Goal: Task Accomplishment & Management: Use online tool/utility

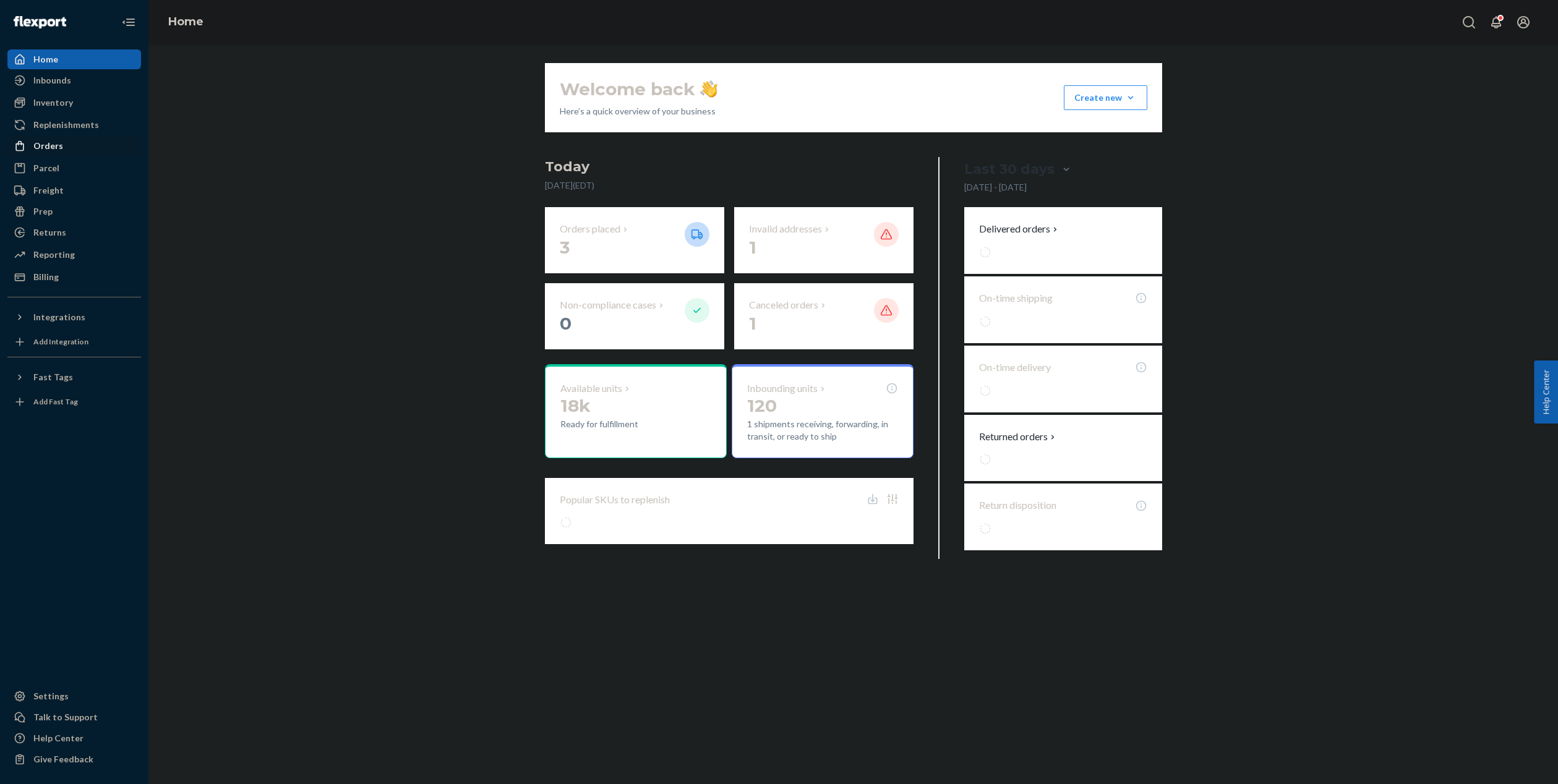
click at [66, 147] on div "Orders" at bounding box center [74, 146] width 131 height 17
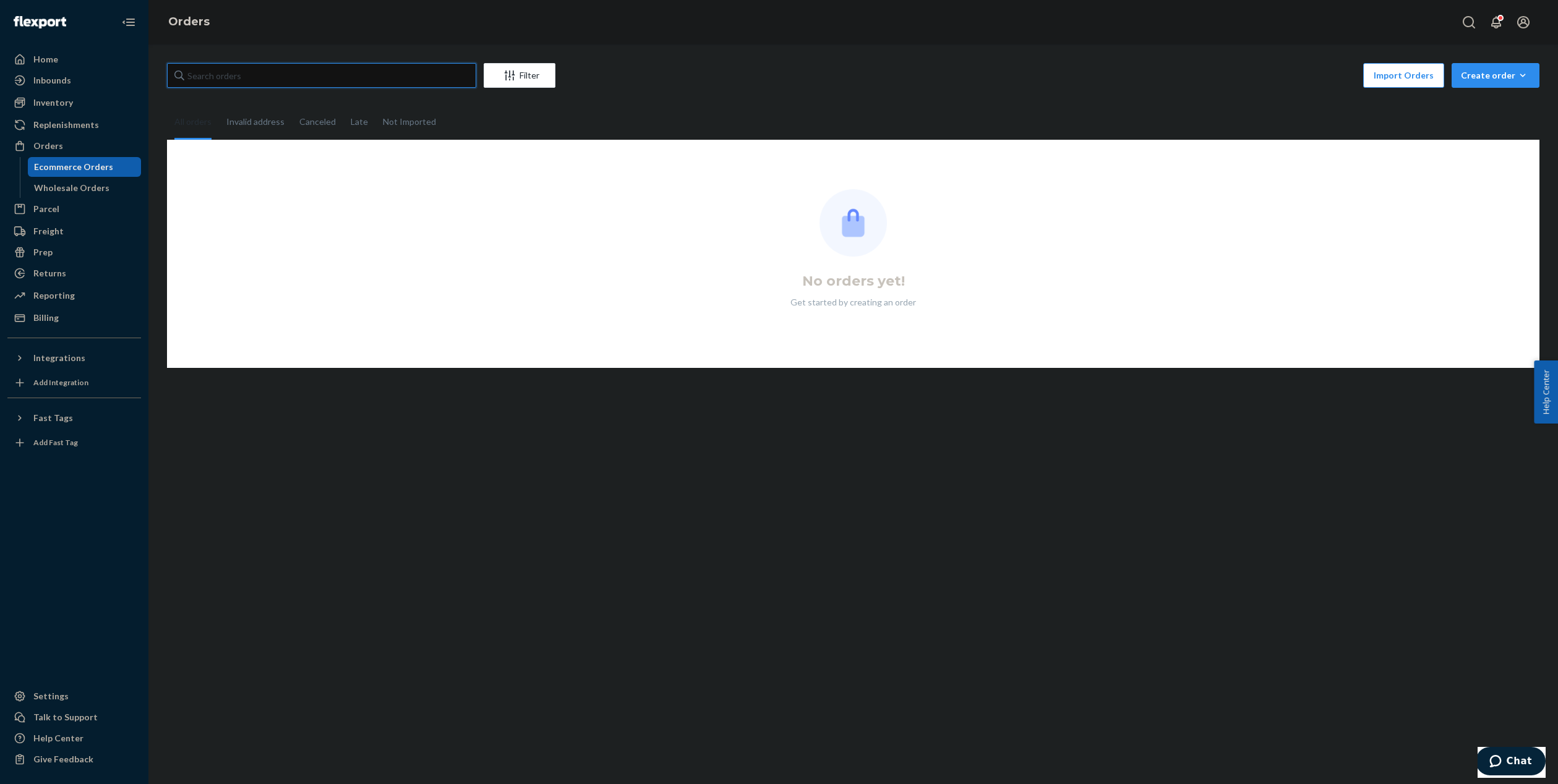
click at [368, 76] on input "text" at bounding box center [321, 75] width 309 height 25
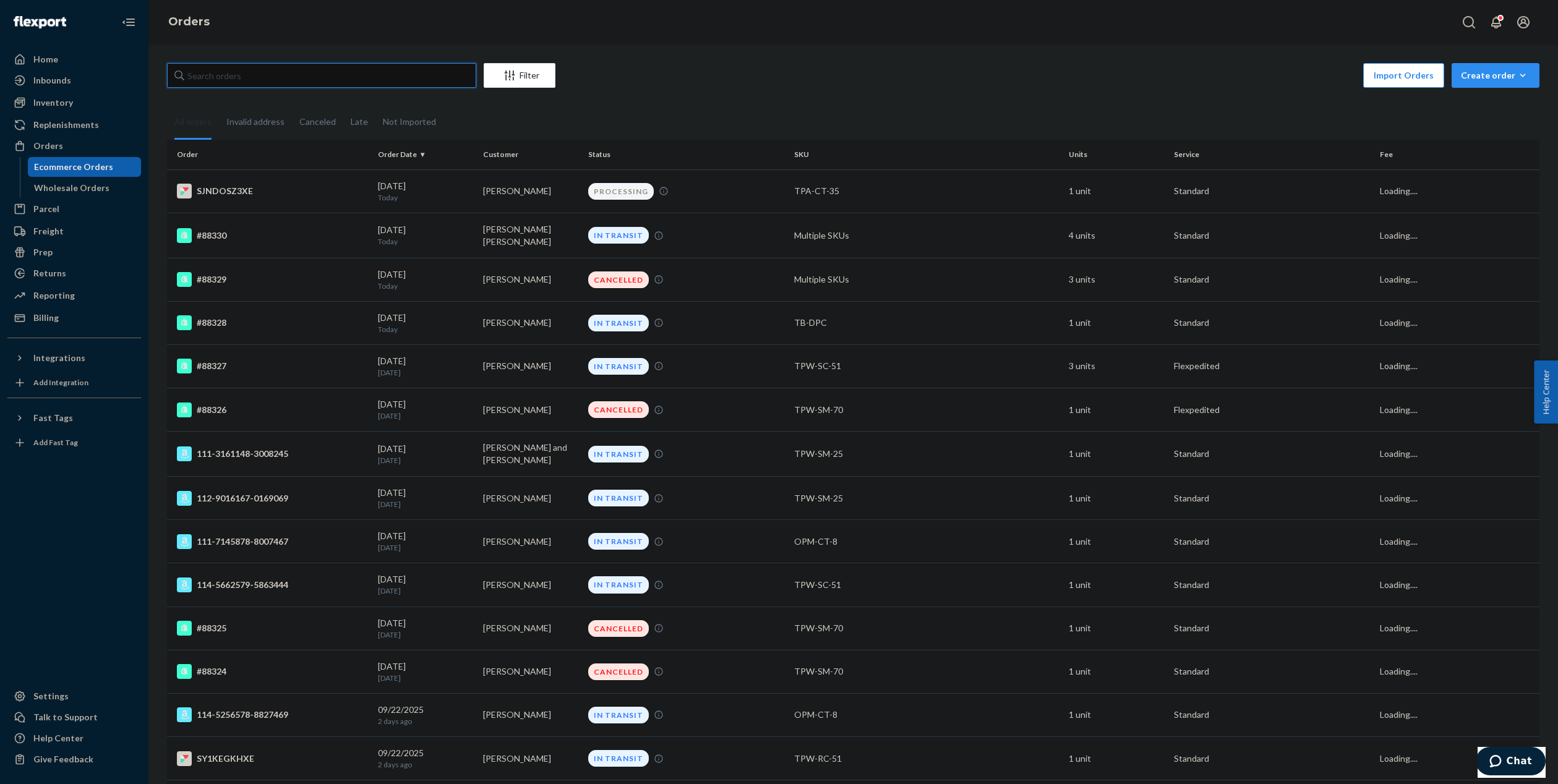
paste input "111-2010178-7681023"
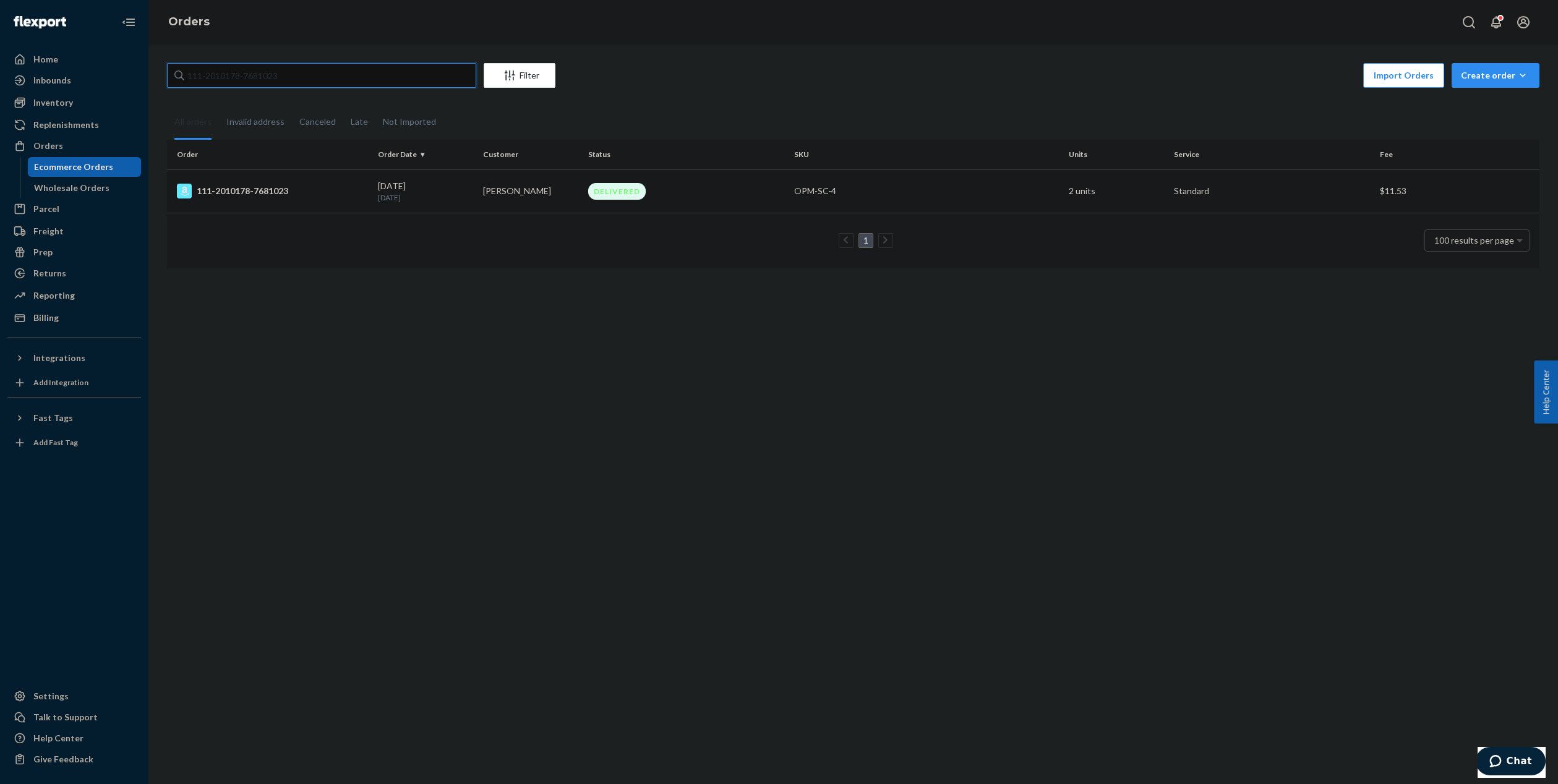
type input "111-2010178-7681023"
click at [507, 204] on td "[PERSON_NAME]" at bounding box center [530, 191] width 105 height 44
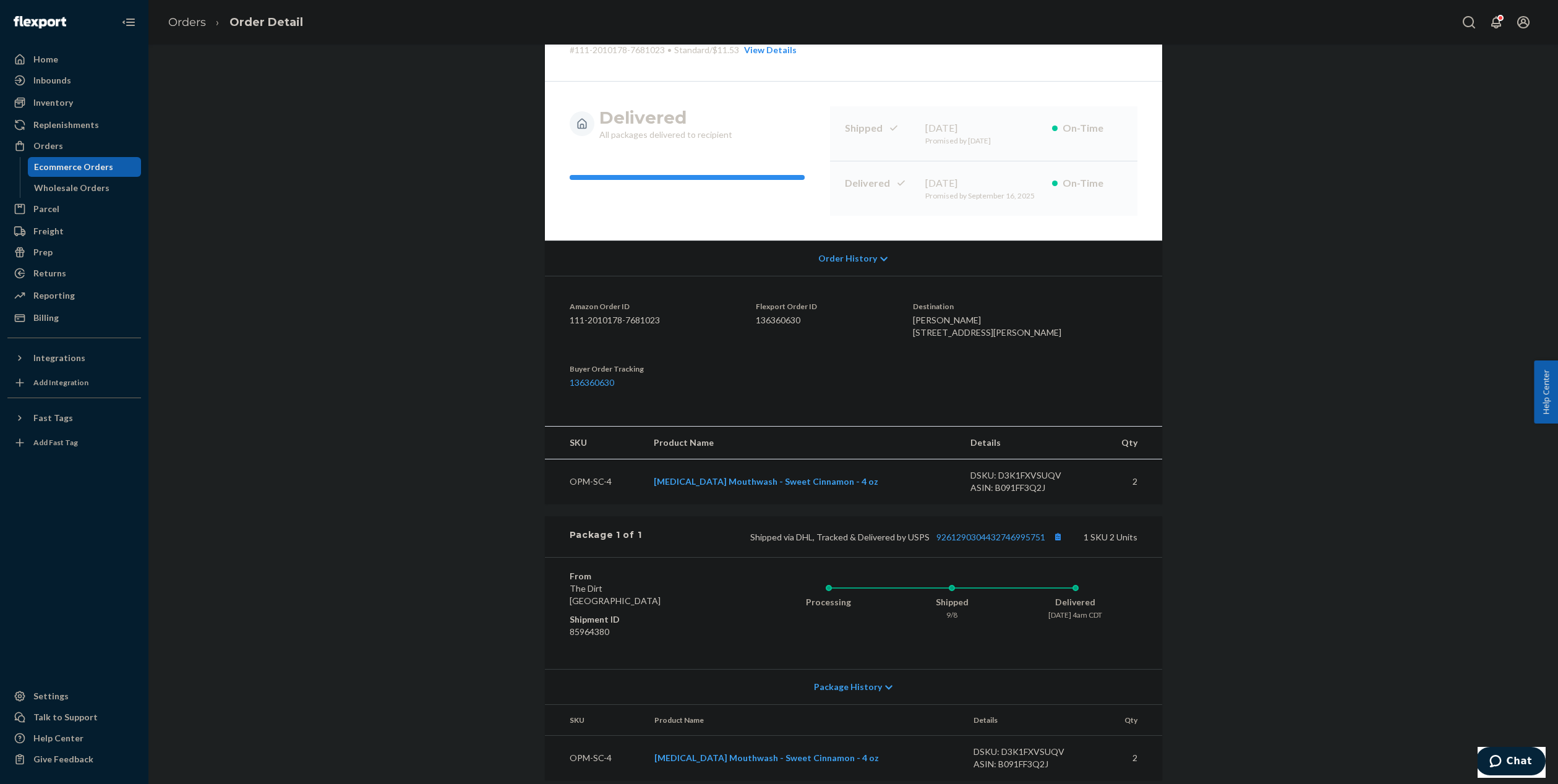
scroll to position [106, 0]
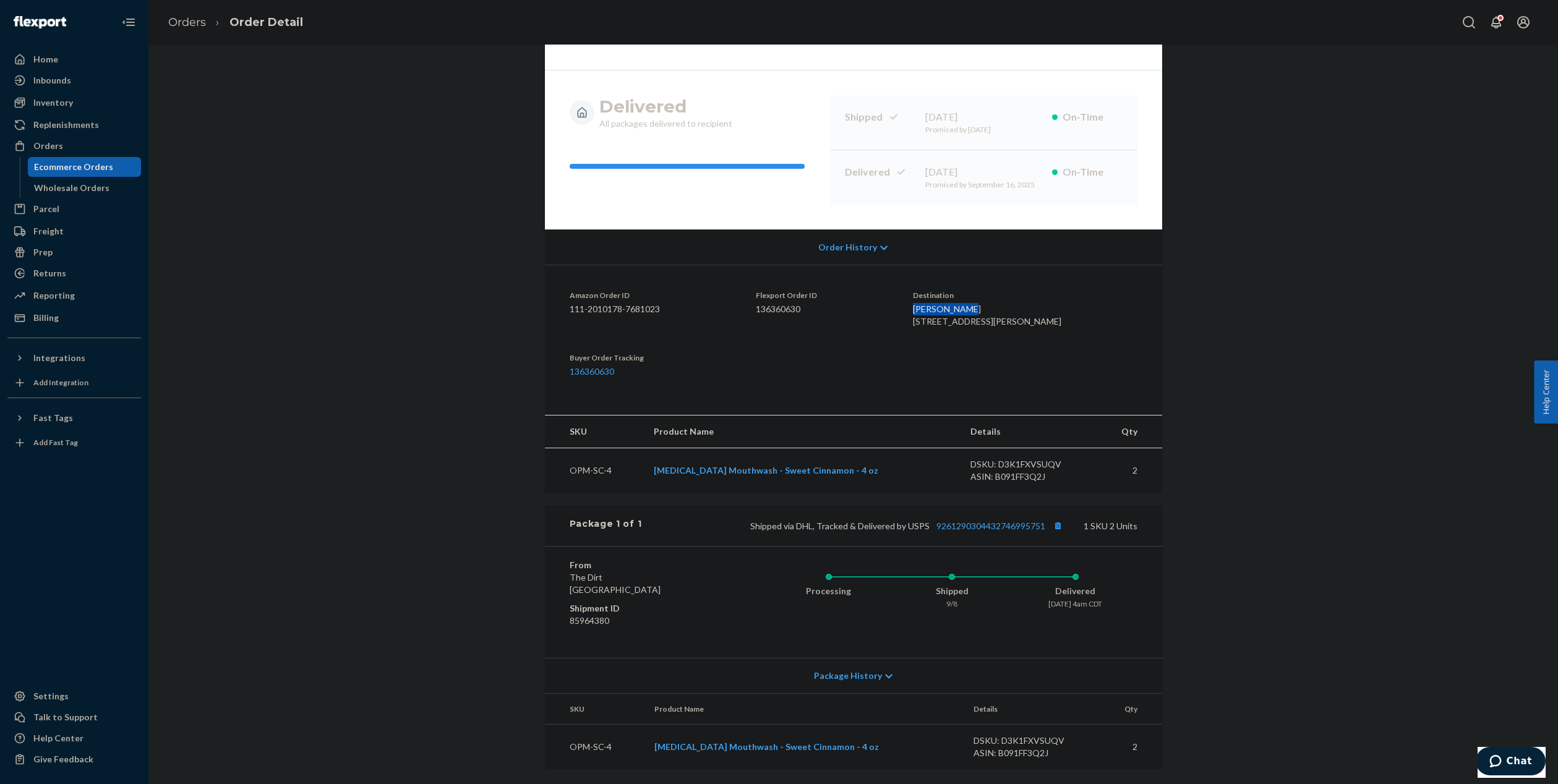
drag, startPoint x: 989, startPoint y: 284, endPoint x: 933, endPoint y: 284, distance: 56.0
click at [933, 284] on dl "Amazon Order ID 111-2010178-7681023 Flexport Order ID 136360630 Destination [PE…" at bounding box center [853, 333] width 617 height 138
copy span "[PERSON_NAME]"
click at [80, 170] on div "Ecommerce Orders" at bounding box center [74, 167] width 79 height 12
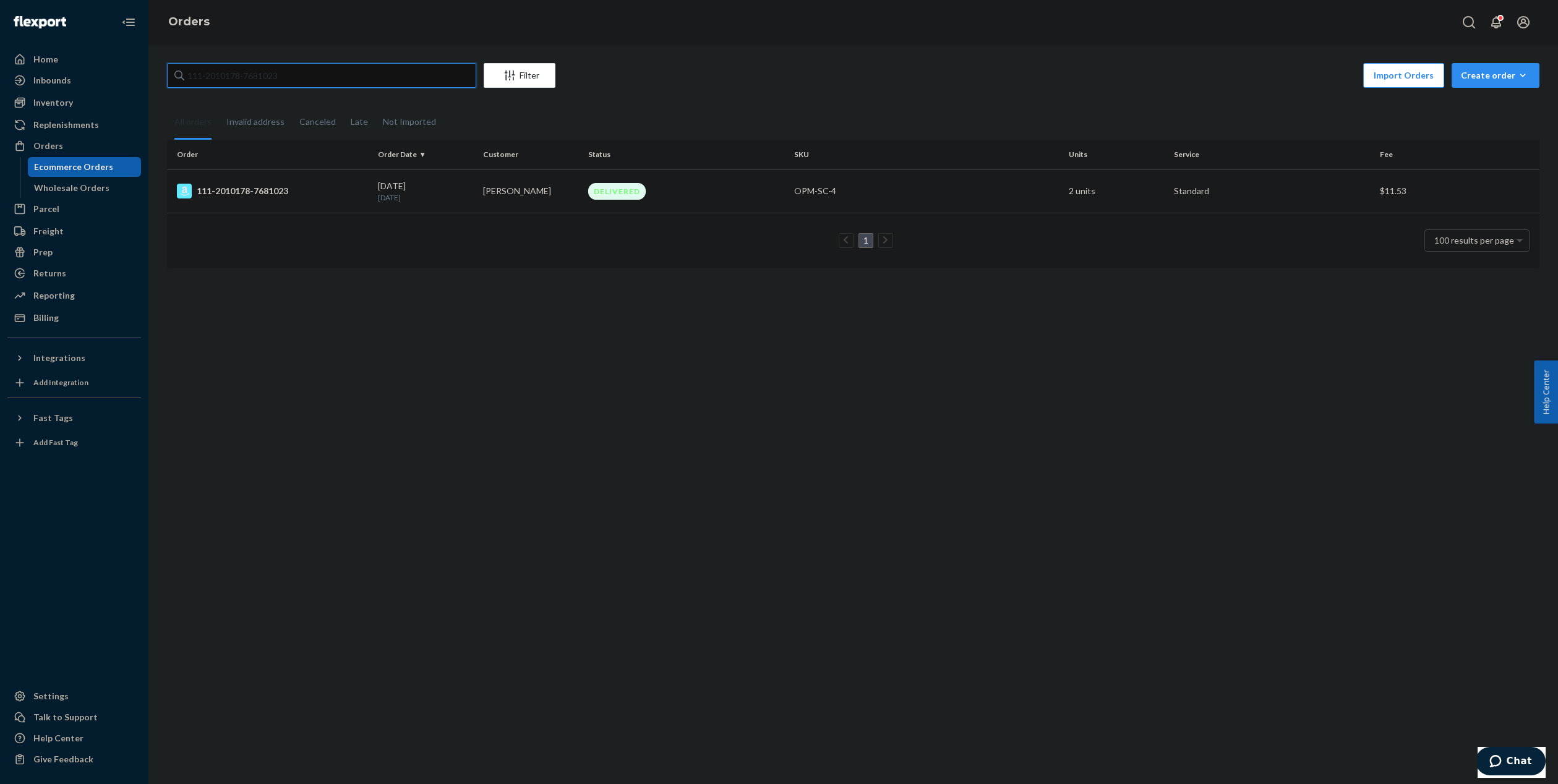
drag, startPoint x: 296, startPoint y: 74, endPoint x: 166, endPoint y: 80, distance: 130.1
click at [170, 80] on input "111-2010178-7681023" at bounding box center [321, 75] width 309 height 25
paste input "[PERSON_NAME]"
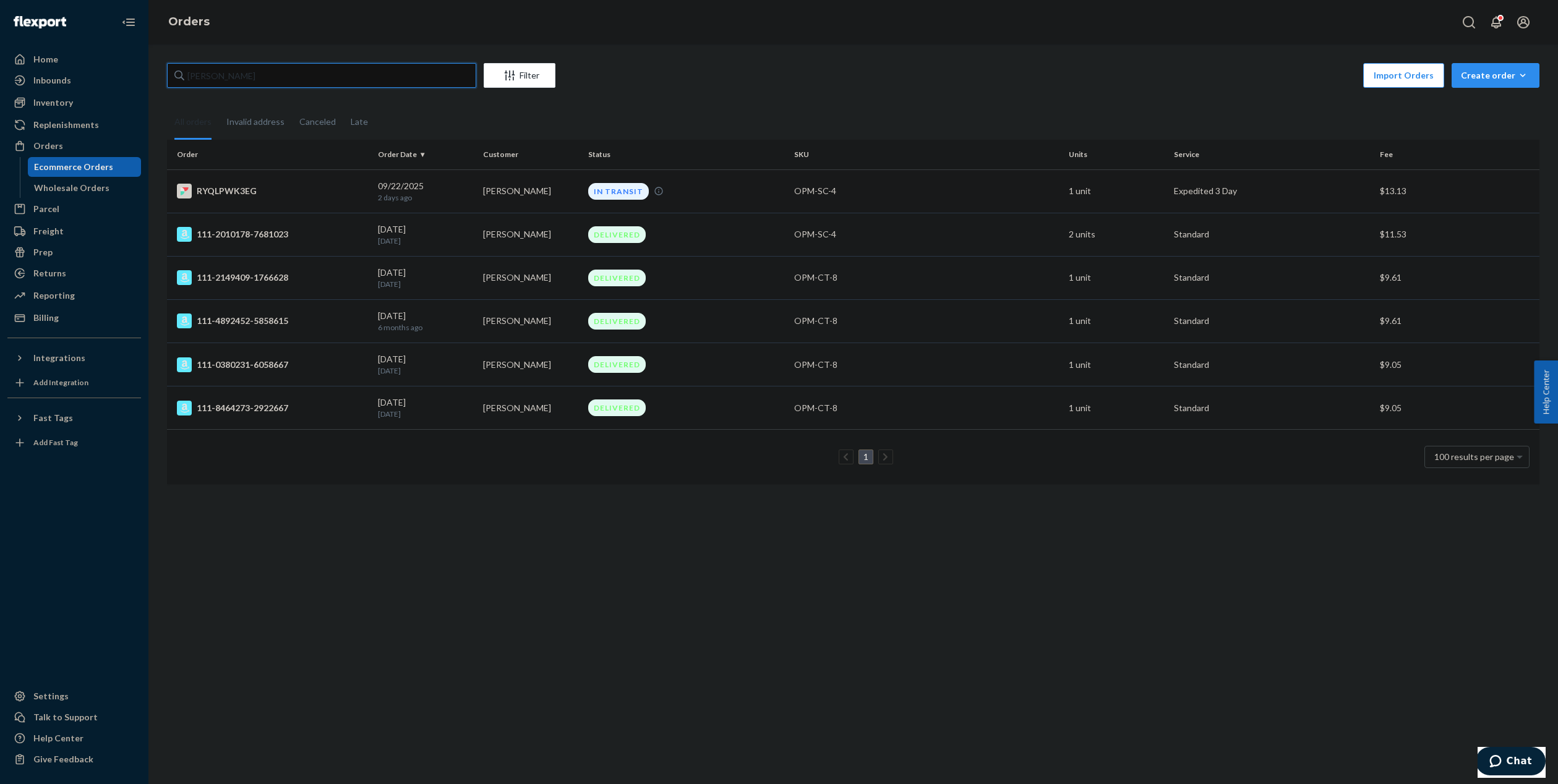
type input "[PERSON_NAME]"
click at [462, 203] on td "[DATE] [DATE]" at bounding box center [425, 191] width 105 height 44
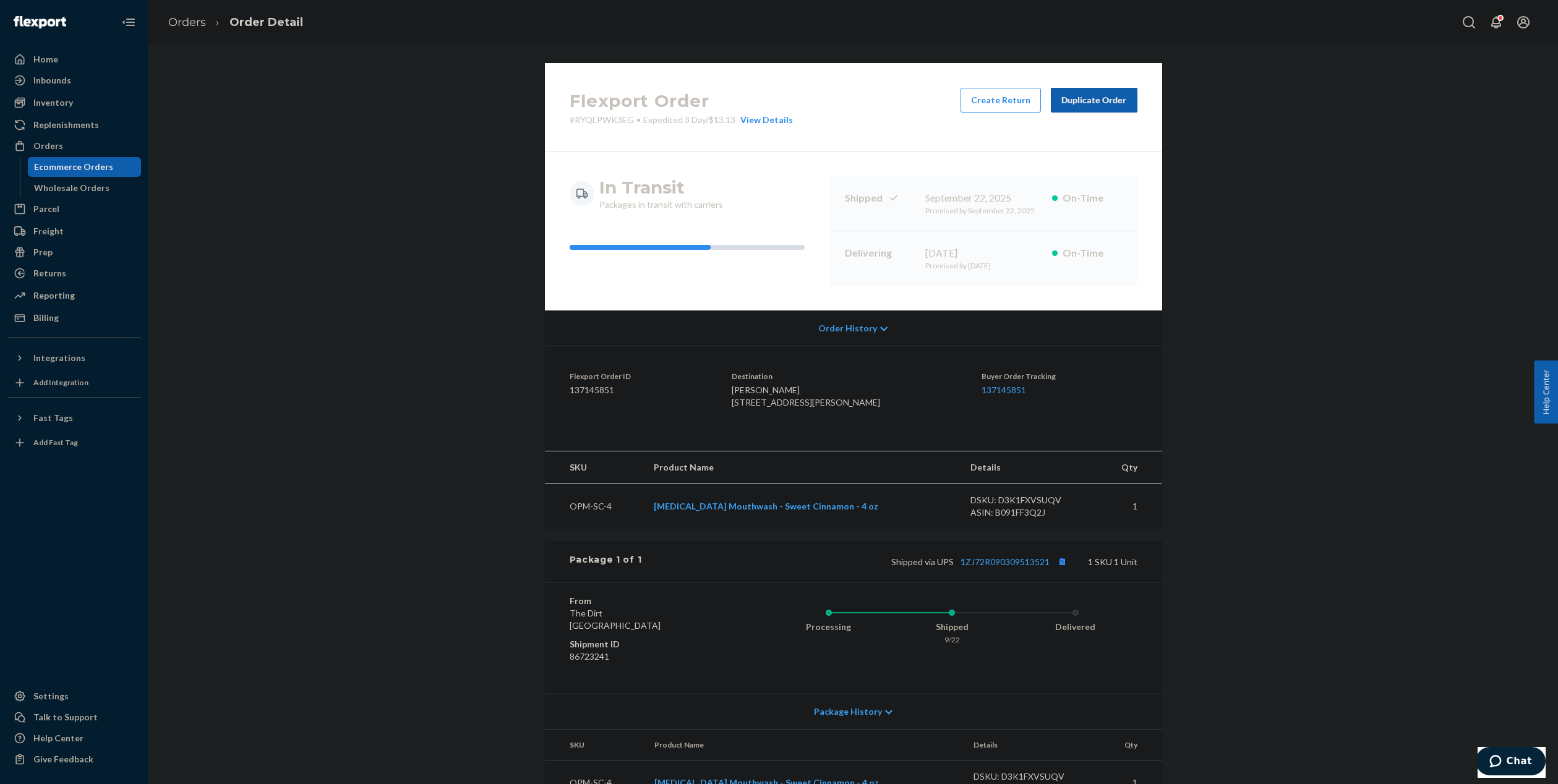
click at [1098, 92] on button "Duplicate Order" at bounding box center [1094, 100] width 87 height 25
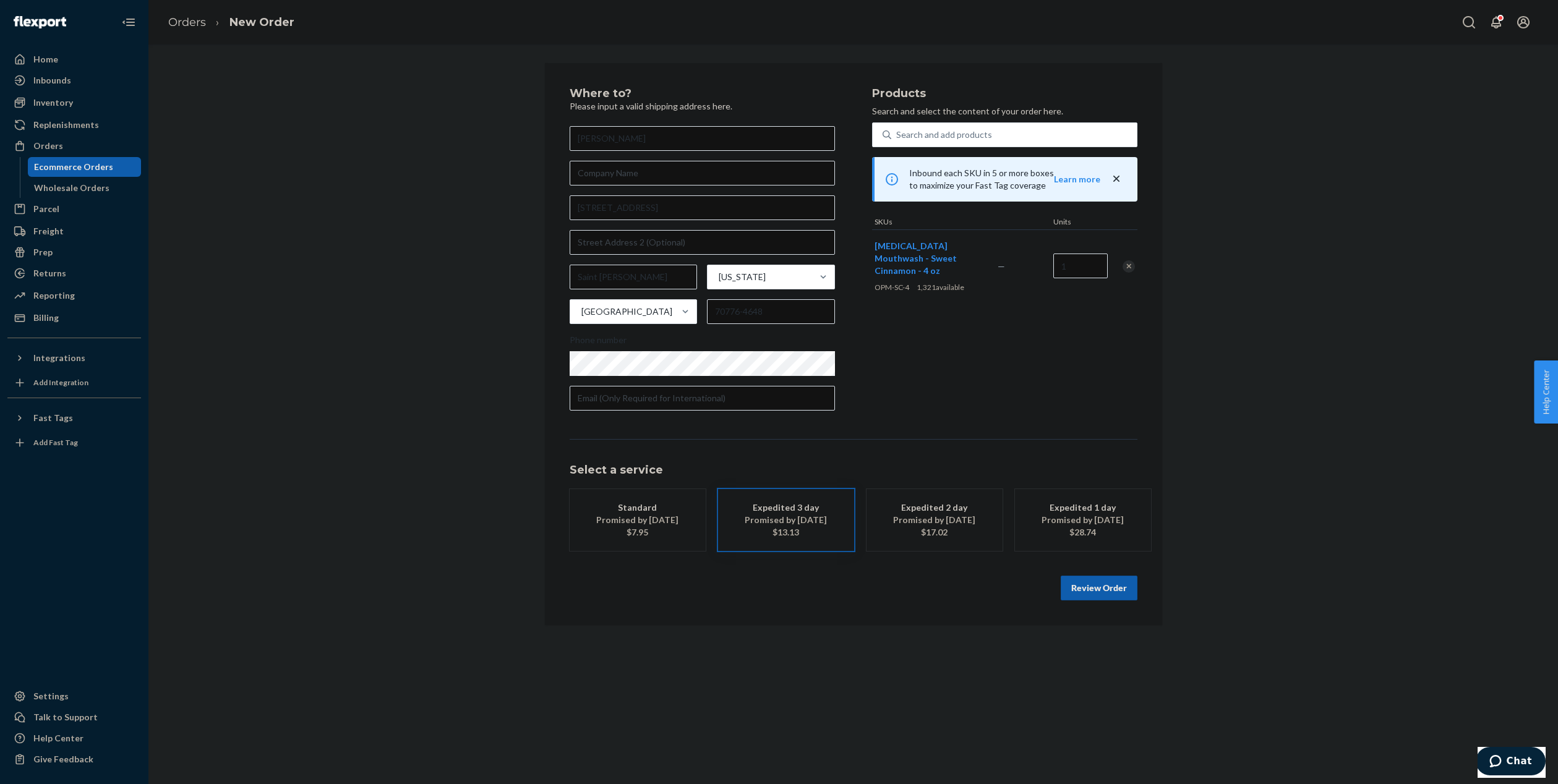
click at [1096, 590] on button "Review Order" at bounding box center [1099, 587] width 76 height 25
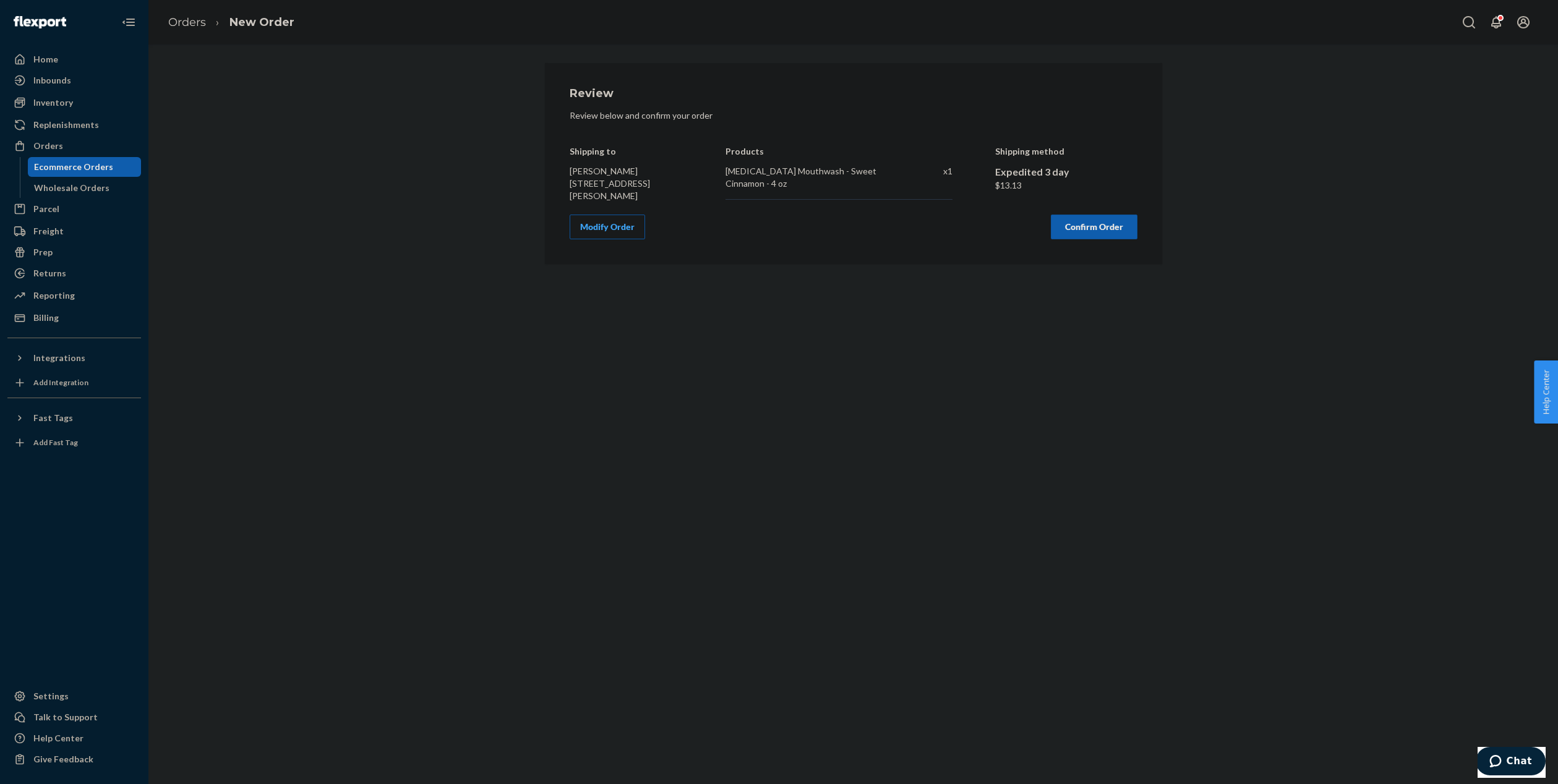
click at [1088, 223] on button "Confirm Order" at bounding box center [1094, 227] width 87 height 25
